Goal: Information Seeking & Learning: Learn about a topic

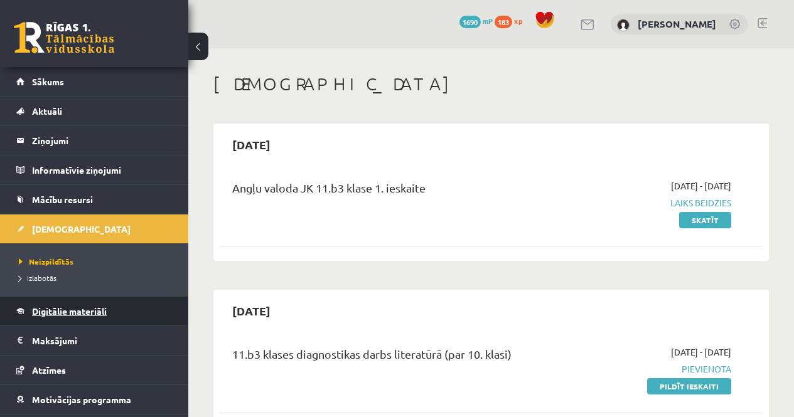
click at [75, 314] on span "Digitālie materiāli" at bounding box center [69, 311] width 75 height 11
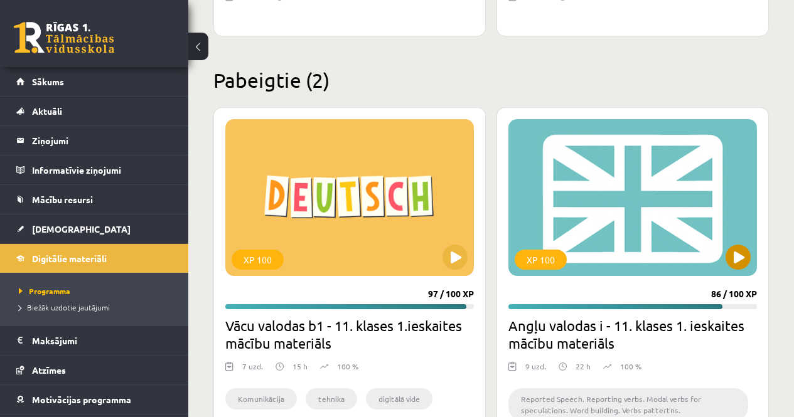
scroll to position [1819, 0]
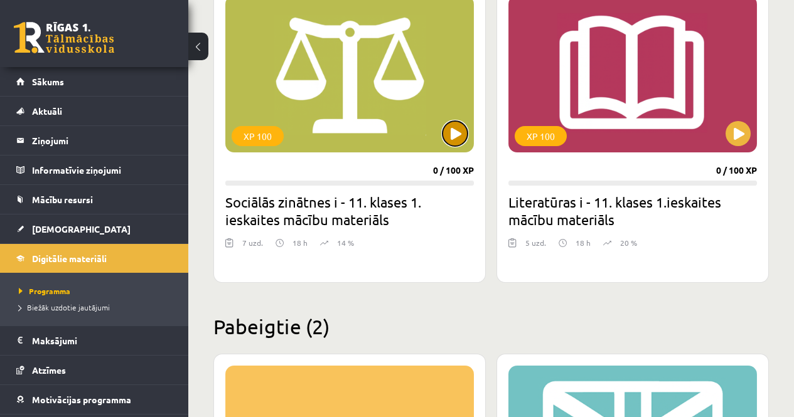
click at [457, 136] on button at bounding box center [454, 133] width 25 height 25
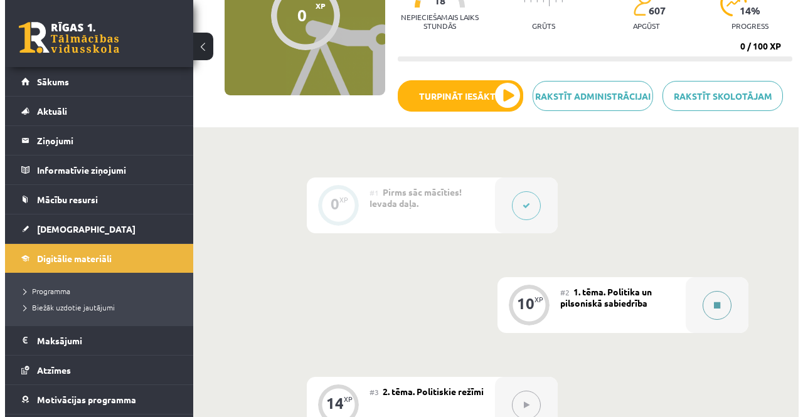
scroll to position [251, 0]
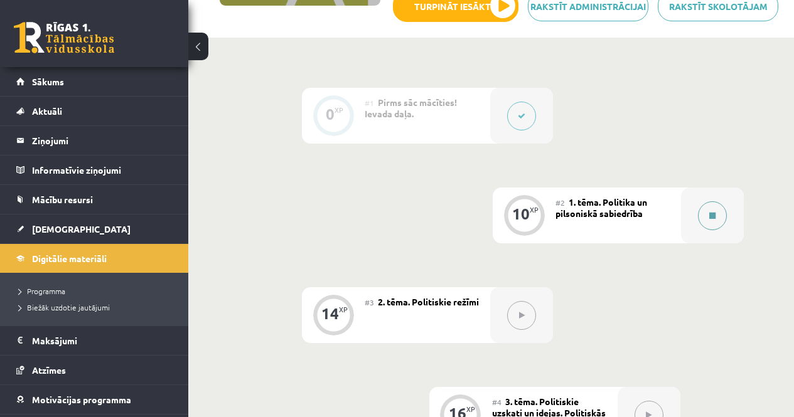
click at [696, 221] on div at bounding box center [712, 216] width 63 height 56
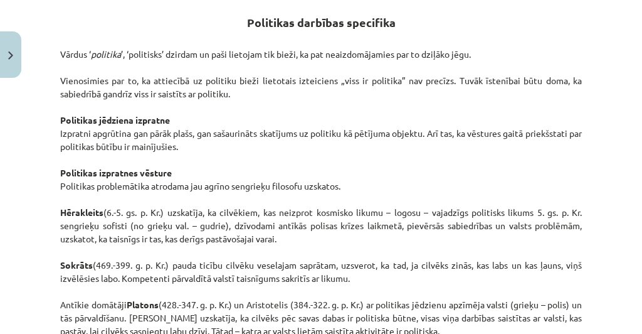
scroll to position [633, 0]
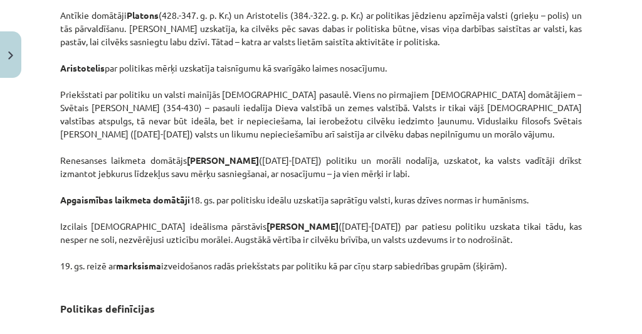
scroll to position [934, 0]
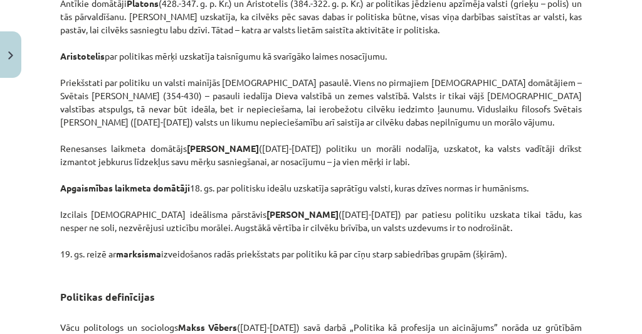
click at [294, 139] on p "Vārdus ‘ politika ’, ‘politisks’ dzirdam un paši lietojam tik bieži, ka pat nea…" at bounding box center [321, 3] width 522 height 540
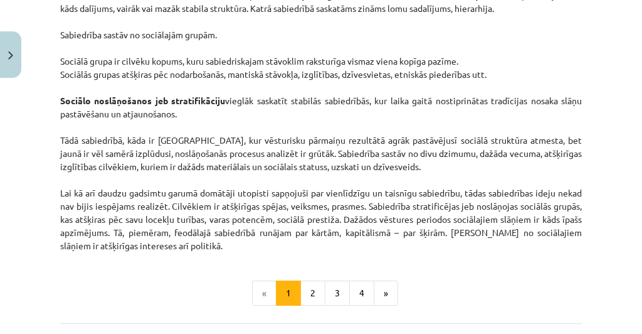
scroll to position [2127, 0]
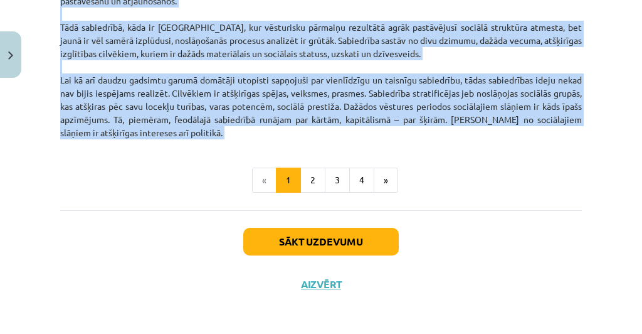
drag, startPoint x: 60, startPoint y: 142, endPoint x: 228, endPoint y: 155, distance: 168.7
copy div "Politikas definīcijas Vācu politologs un sociologs Makss Vēbers (1864-1920) sav…"
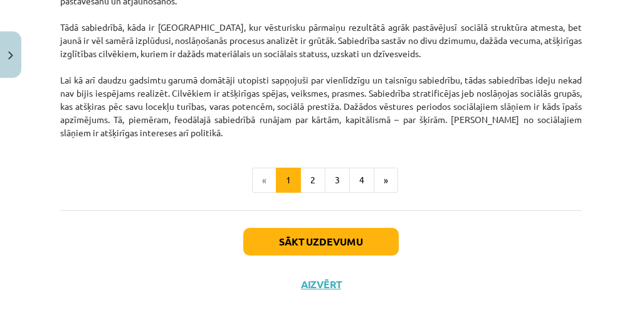
click at [491, 210] on div "Sākt uzdevumu Aizvērt" at bounding box center [321, 254] width 522 height 88
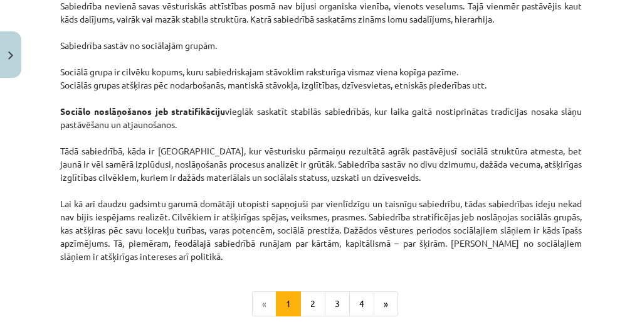
scroll to position [1976, 0]
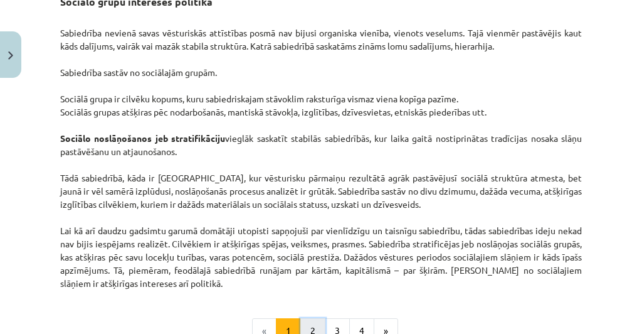
click at [316, 324] on button "2" at bounding box center [313, 330] width 25 height 25
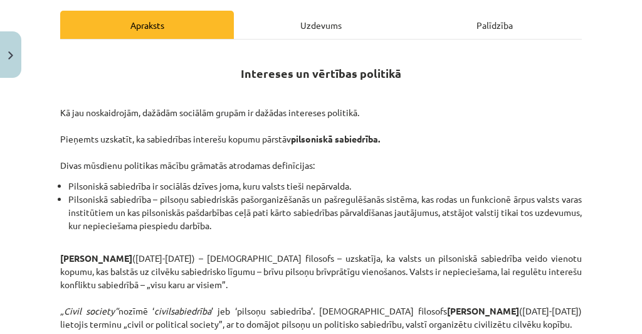
scroll to position [124, 0]
